Goal: Task Accomplishment & Management: Manage account settings

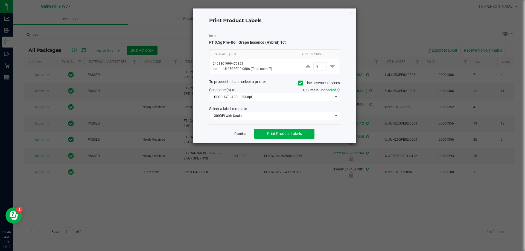
click at [238, 133] on link "Dismiss" at bounding box center [240, 134] width 12 height 5
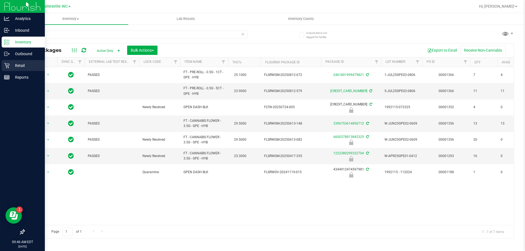
click at [4, 69] on div "Retail" at bounding box center [23, 65] width 43 height 11
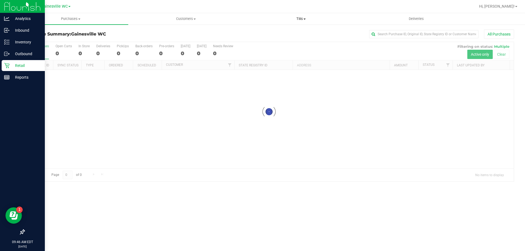
click at [300, 17] on span "Tills" at bounding box center [301, 18] width 115 height 5
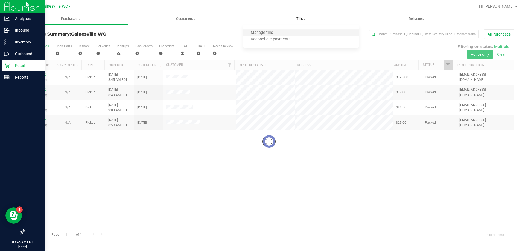
click at [297, 34] on li "Manage tills" at bounding box center [300, 33] width 115 height 7
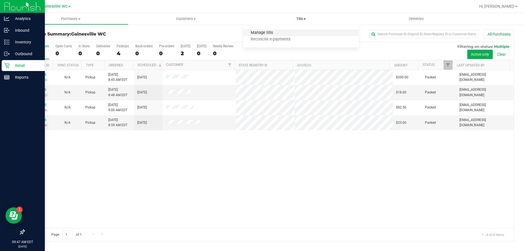
click at [272, 33] on span "Manage tills" at bounding box center [261, 33] width 37 height 5
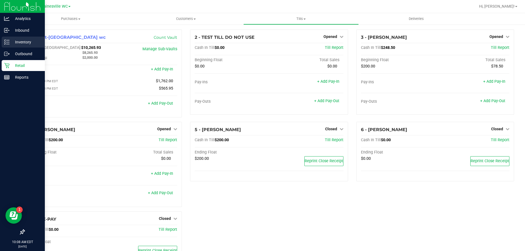
click at [16, 43] on p "Inventory" at bounding box center [26, 42] width 33 height 7
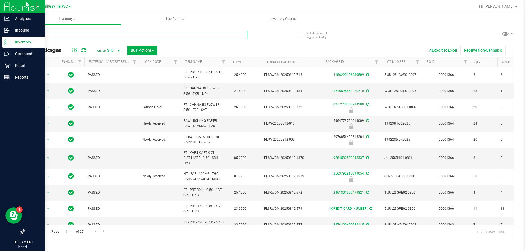
click at [66, 34] on input "text" at bounding box center [135, 35] width 223 height 8
type input "8767495004960453"
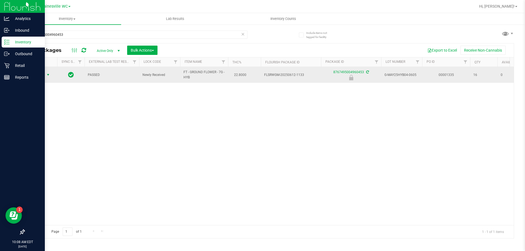
click at [42, 77] on span "Action" at bounding box center [37, 75] width 15 height 8
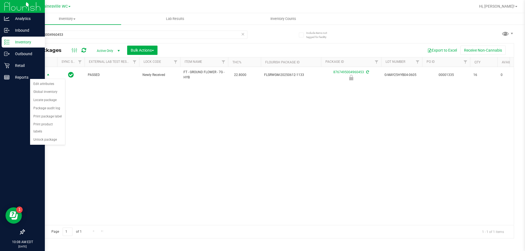
click at [41, 137] on div "Action Edit attributes Global inventory Locate package Package audit log Print …" at bounding box center [48, 112] width 36 height 66
click at [41, 136] on li "Unlock package" at bounding box center [47, 140] width 35 height 8
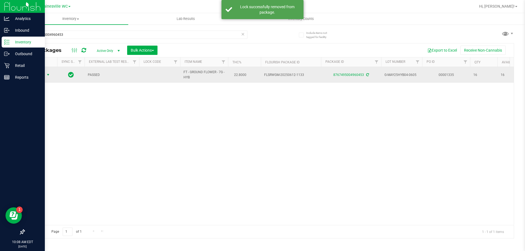
click at [46, 77] on span "select" at bounding box center [48, 75] width 7 height 8
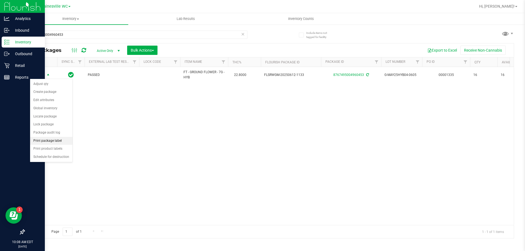
click at [51, 143] on li "Print package label" at bounding box center [51, 141] width 42 height 8
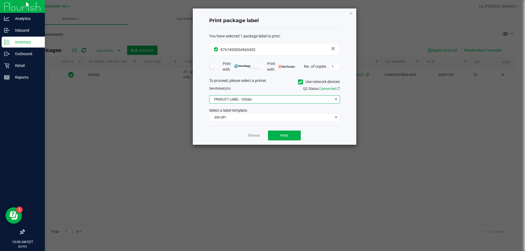
click at [245, 101] on span "PRODUCT LABEL - 300dpi" at bounding box center [270, 100] width 123 height 8
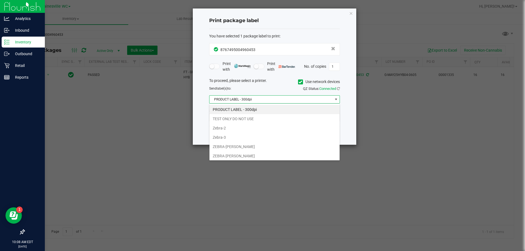
scroll to position [8, 131]
click at [243, 131] on li "Zebra-2" at bounding box center [274, 128] width 130 height 9
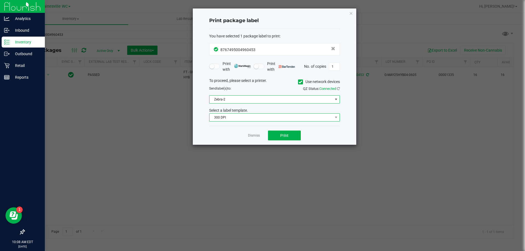
click at [242, 119] on span "300 DPI" at bounding box center [270, 118] width 123 height 8
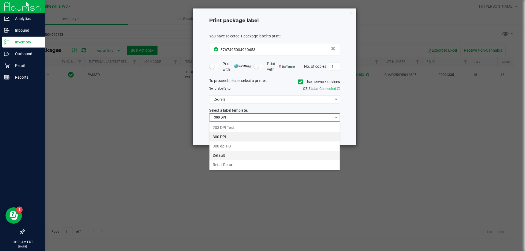
click at [237, 153] on li "Default" at bounding box center [274, 155] width 130 height 9
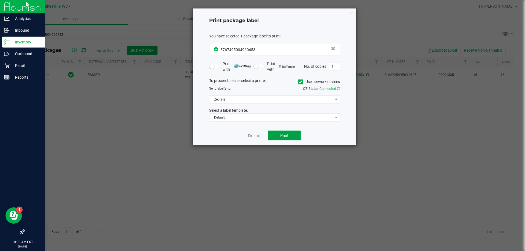
click at [279, 137] on button "Print" at bounding box center [284, 136] width 33 height 10
click at [256, 134] on link "Dismiss" at bounding box center [254, 135] width 12 height 5
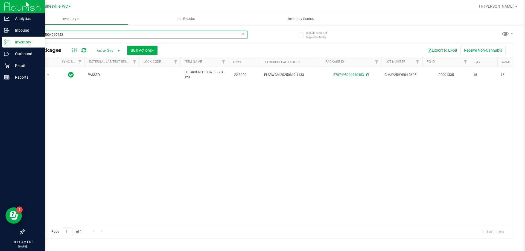
drag, startPoint x: 73, startPoint y: 37, endPoint x: 17, endPoint y: 36, distance: 55.8
click at [18, 36] on div "Include items not tagged for facility 8767495004960453 All Packages Active Only…" at bounding box center [269, 107] width 512 height 167
type input "2422273858741808"
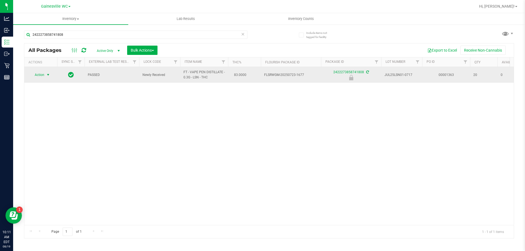
click at [49, 74] on span "select" at bounding box center [48, 75] width 4 height 4
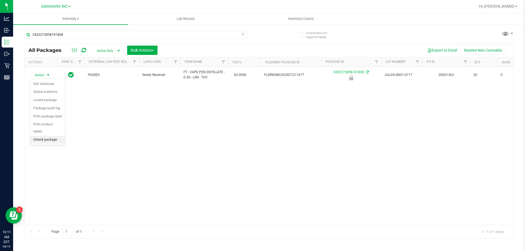
click at [44, 136] on li "Unlock package" at bounding box center [47, 140] width 35 height 8
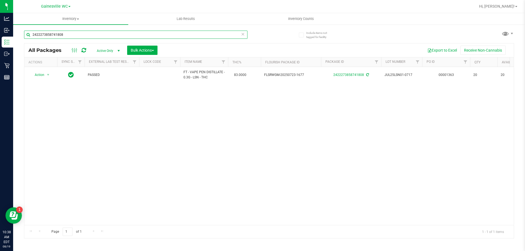
drag, startPoint x: 72, startPoint y: 33, endPoint x: 16, endPoint y: 33, distance: 56.3
click at [16, 33] on div "Include items not tagged for facility 2422273858741808 All Packages Active Only…" at bounding box center [269, 107] width 512 height 167
type input "7097680250711117"
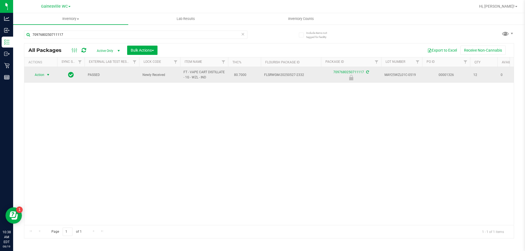
click at [49, 75] on span "select" at bounding box center [48, 75] width 4 height 4
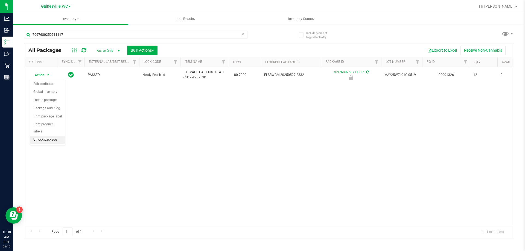
click at [44, 136] on li "Unlock package" at bounding box center [47, 140] width 35 height 8
